Goal: Task Accomplishment & Management: Manage account settings

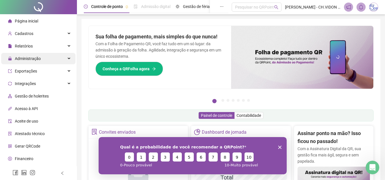
click at [44, 57] on div "Administração" at bounding box center [38, 58] width 74 height 11
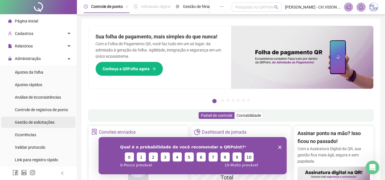
click at [34, 121] on span "Gestão de solicitações" at bounding box center [35, 122] width 40 height 5
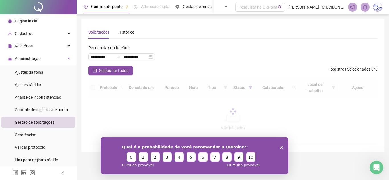
click at [280, 147] on div "Qual é a probabilidade de você recomendar a QRPoint? 0 1 2 3 4 5 6 7 8 9 10 0 -…" at bounding box center [195, 155] width 188 height 37
click at [282, 147] on polygon "Encerrar pesquisa" at bounding box center [281, 147] width 3 height 3
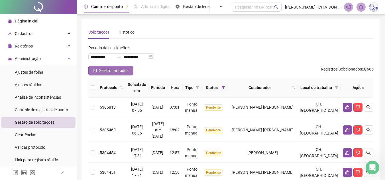
click at [125, 74] on button "Selecionar todos" at bounding box center [110, 70] width 45 height 9
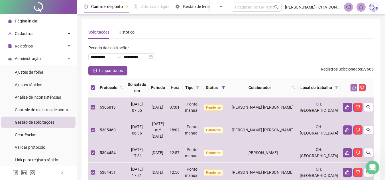
click at [352, 87] on icon "like" at bounding box center [354, 88] width 4 height 4
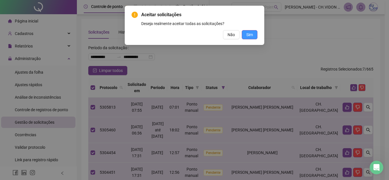
click at [253, 37] on button "Sim" at bounding box center [250, 34] width 16 height 9
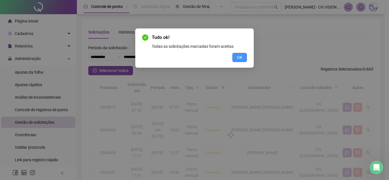
click at [241, 56] on span "OK" at bounding box center [239, 57] width 5 height 6
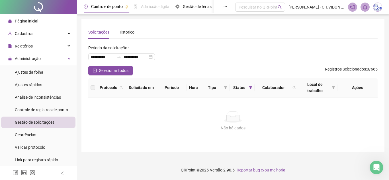
click at [36, 8] on div at bounding box center [38, 7] width 77 height 14
